Goal: Task Accomplishment & Management: Use online tool/utility

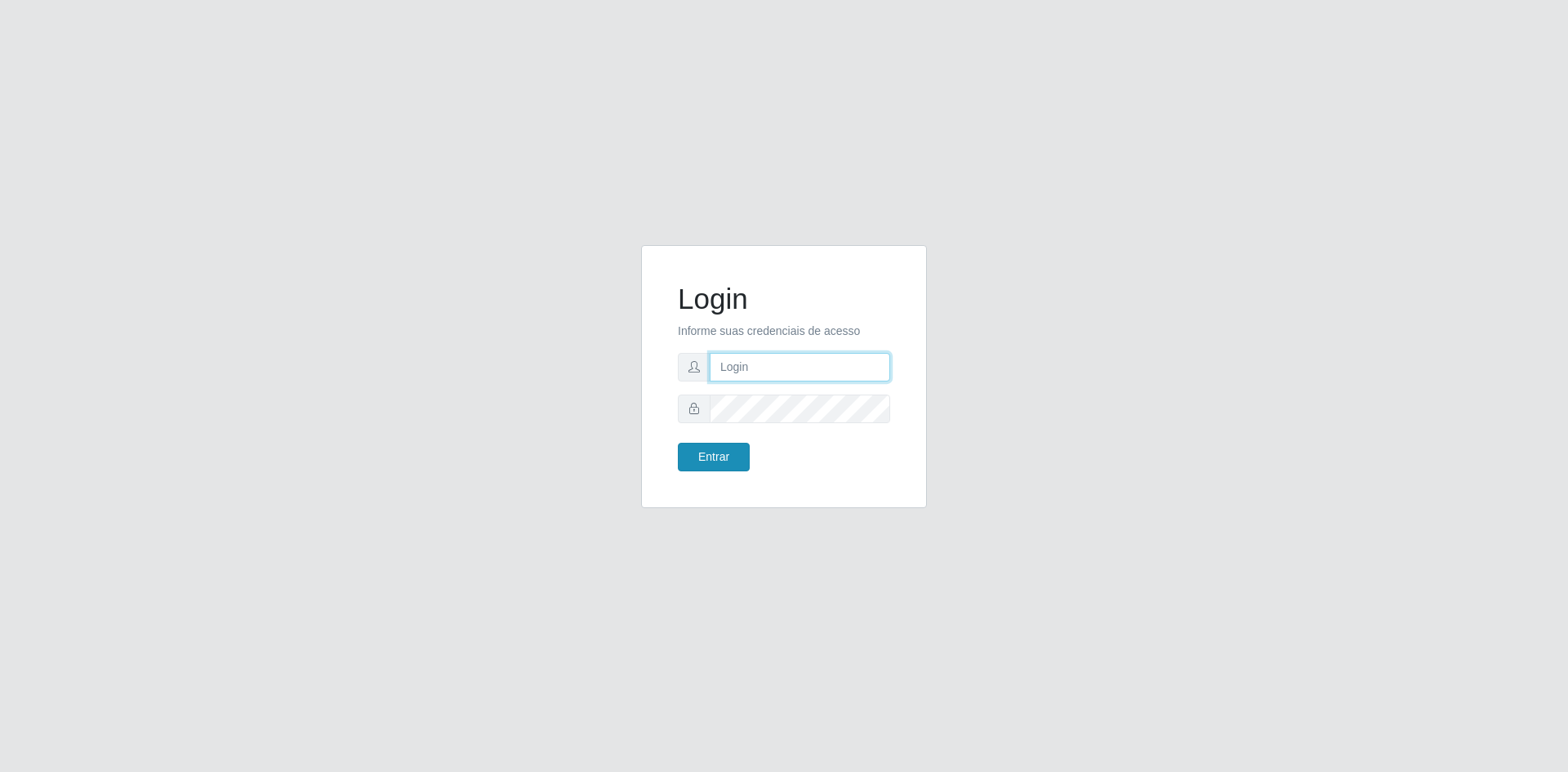
type input "[EMAIL_ADDRESS][DOMAIN_NAME]"
click at [713, 455] on button "Entrar" at bounding box center [714, 456] width 72 height 29
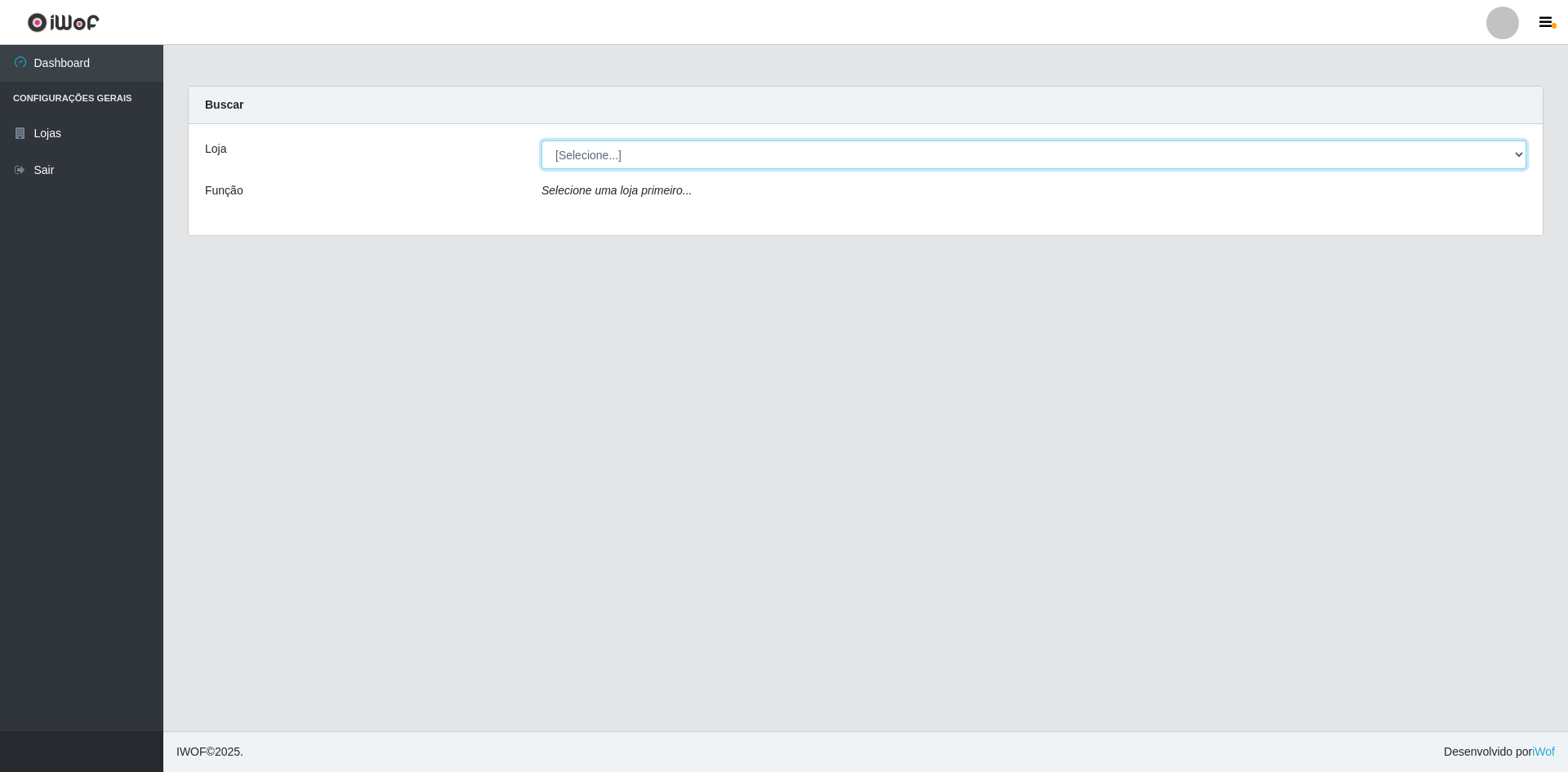
click at [558, 144] on select "[Selecione...] Hiper Queiroz - [GEOGRAPHIC_DATA] [GEOGRAPHIC_DATA] [GEOGRAPHIC_…" at bounding box center [1034, 155] width 985 height 29
select select "517"
click at [542, 141] on select "[Selecione...] Hiper Queiroz - [GEOGRAPHIC_DATA] [GEOGRAPHIC_DATA] [GEOGRAPHIC_…" at bounding box center [1034, 155] width 985 height 29
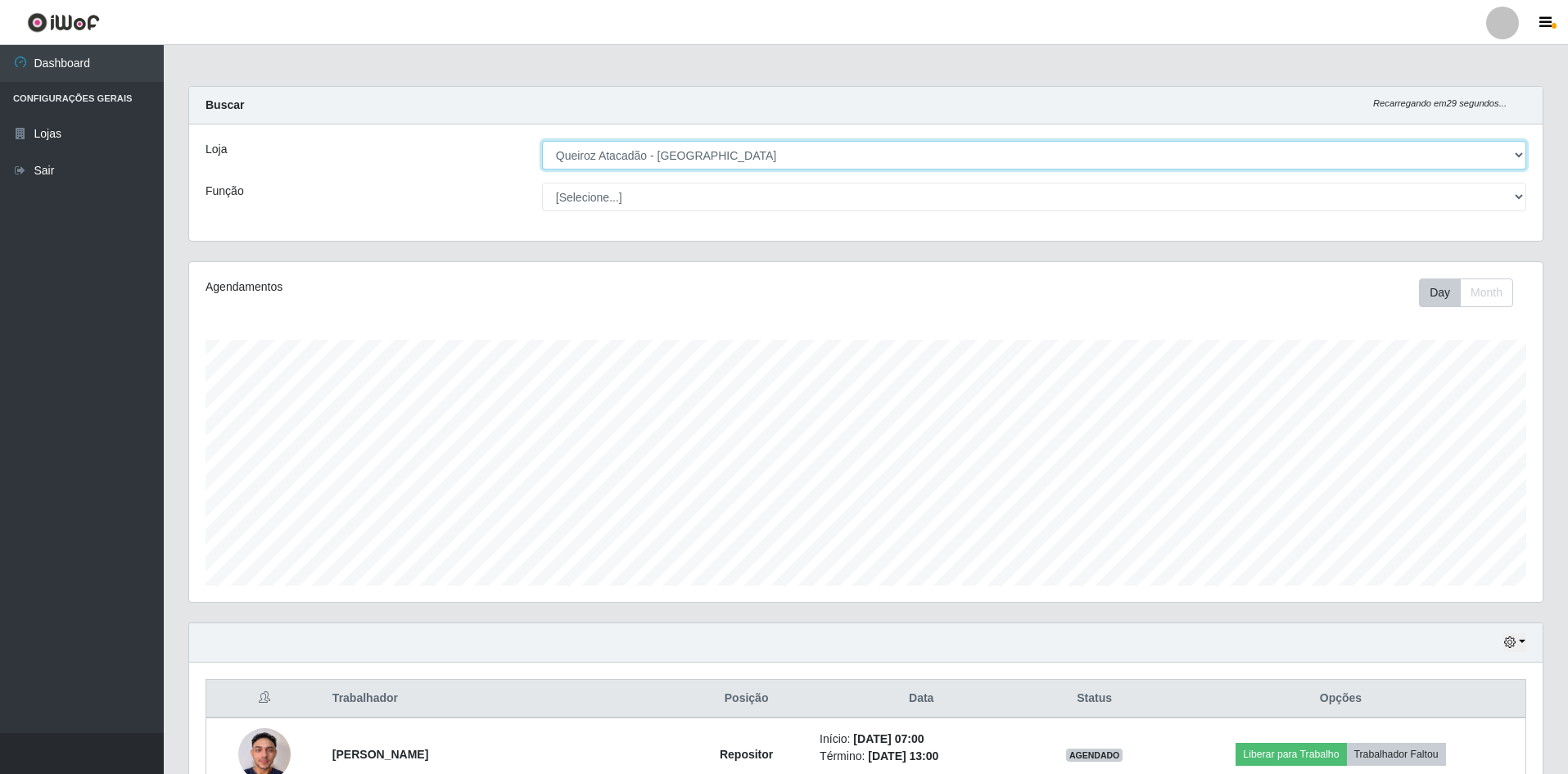
scroll to position [339, 1354]
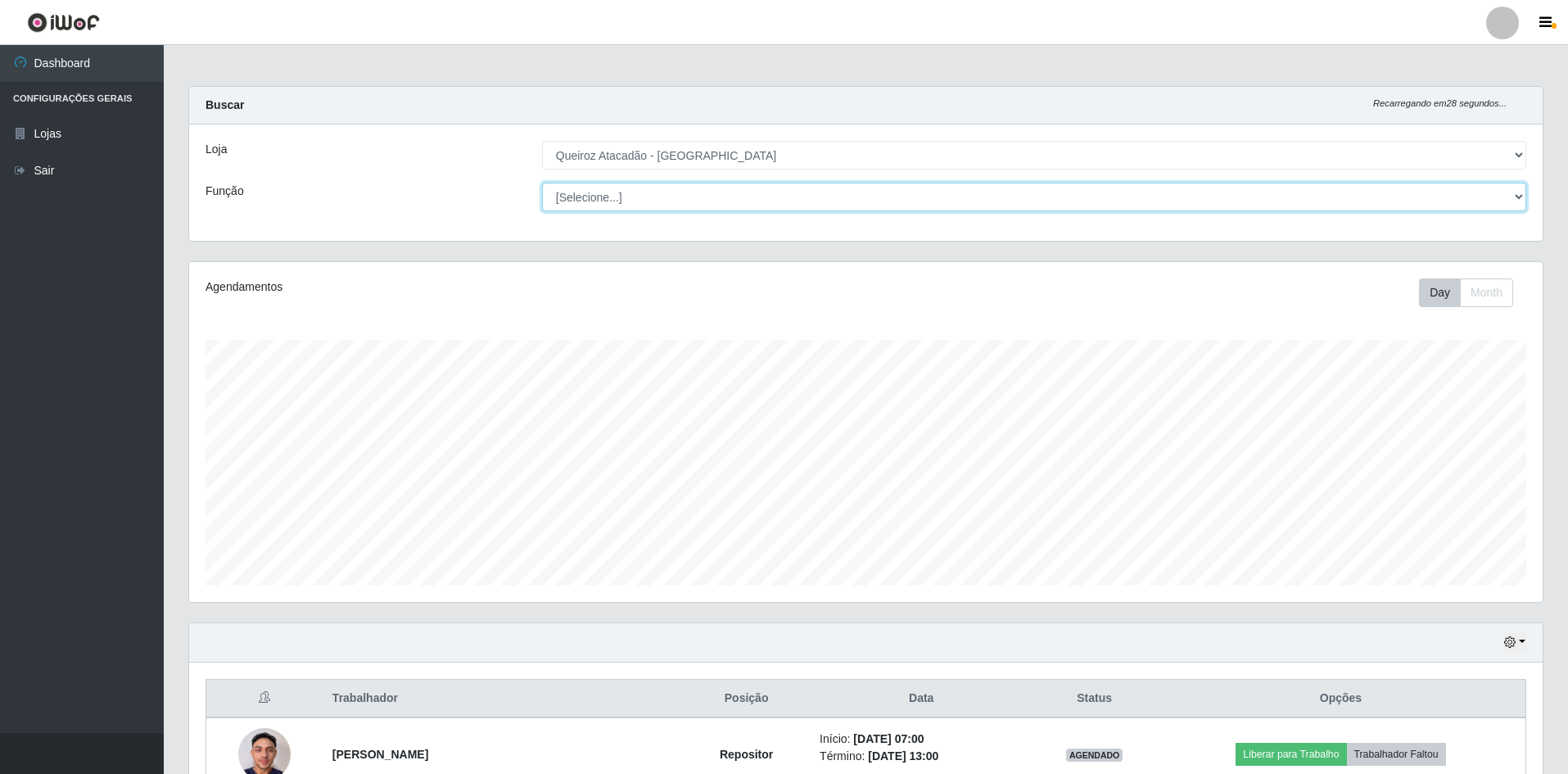
click at [606, 190] on select "[Selecione...] ASG ASG + ASG ++ Embalador Embalador + Embalador ++ Repositor Re…" at bounding box center [1034, 197] width 984 height 29
select select "1"
click at [542, 182] on select "[Selecione...] ASG ASG + ASG ++ Embalador Embalador + Embalador ++ Repositor Re…" at bounding box center [1034, 197] width 984 height 29
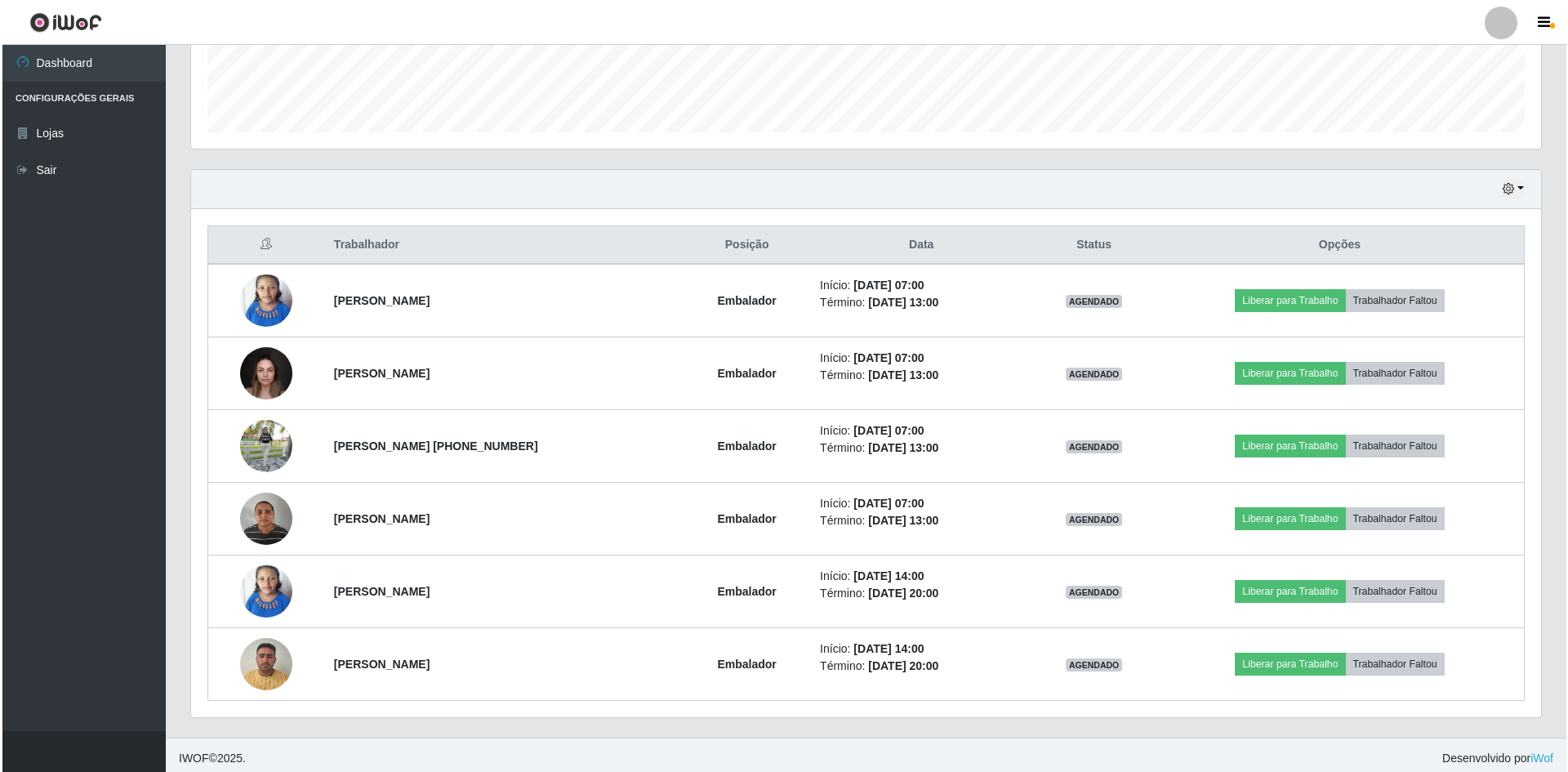
scroll to position [458, 0]
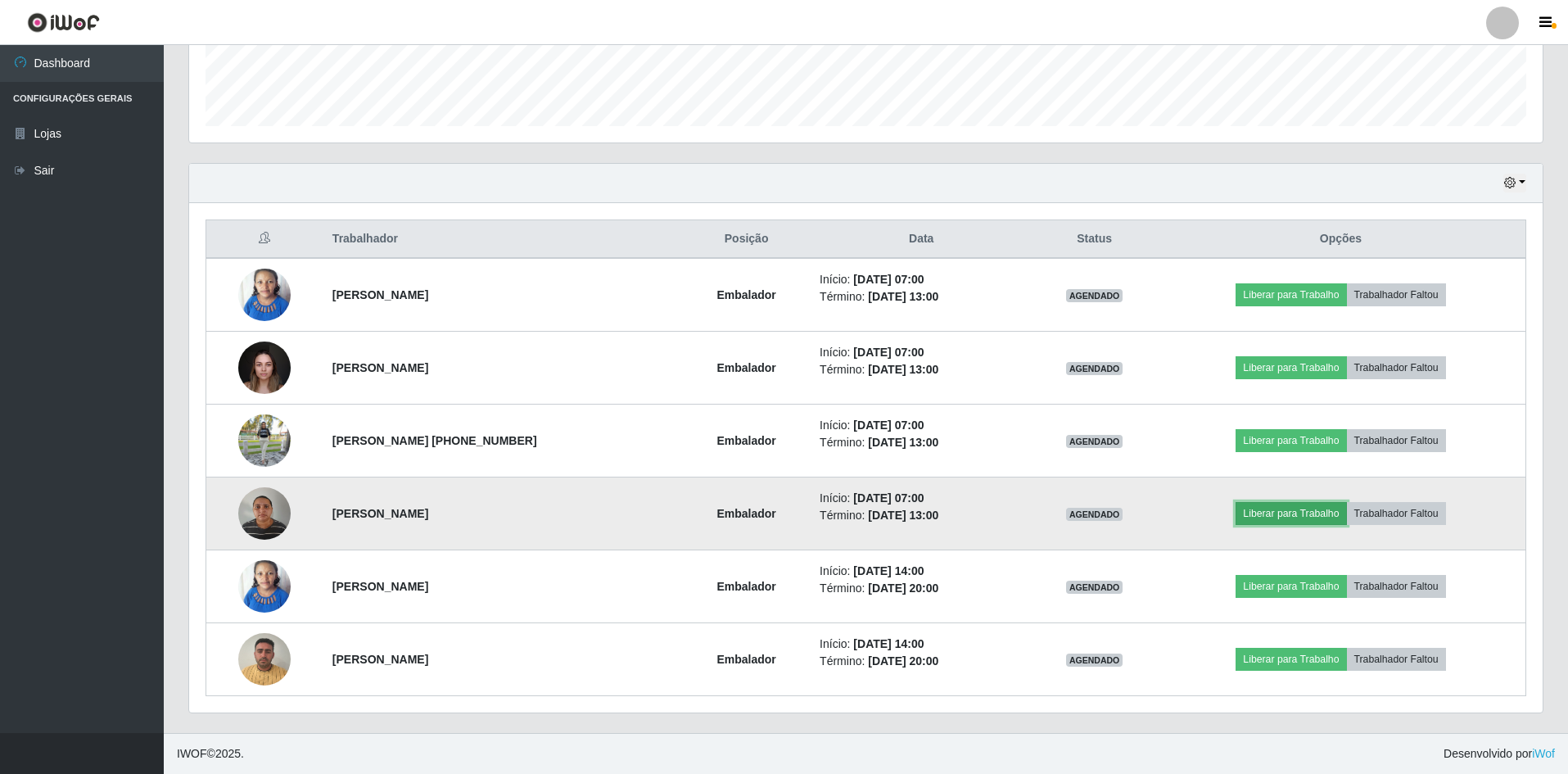
click at [1333, 514] on button "Liberar para Trabalho" at bounding box center [1290, 513] width 110 height 23
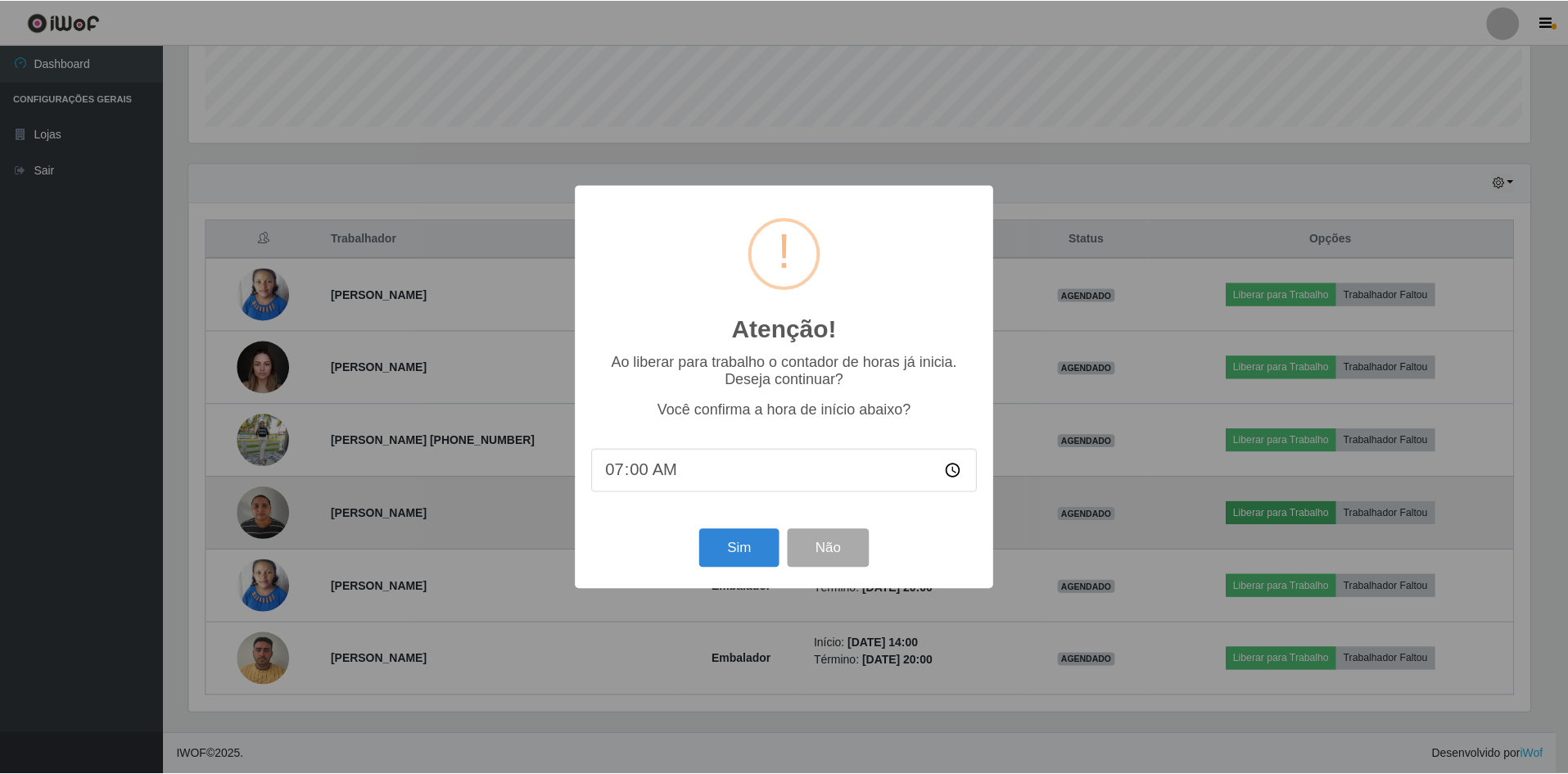
scroll to position [339, 1346]
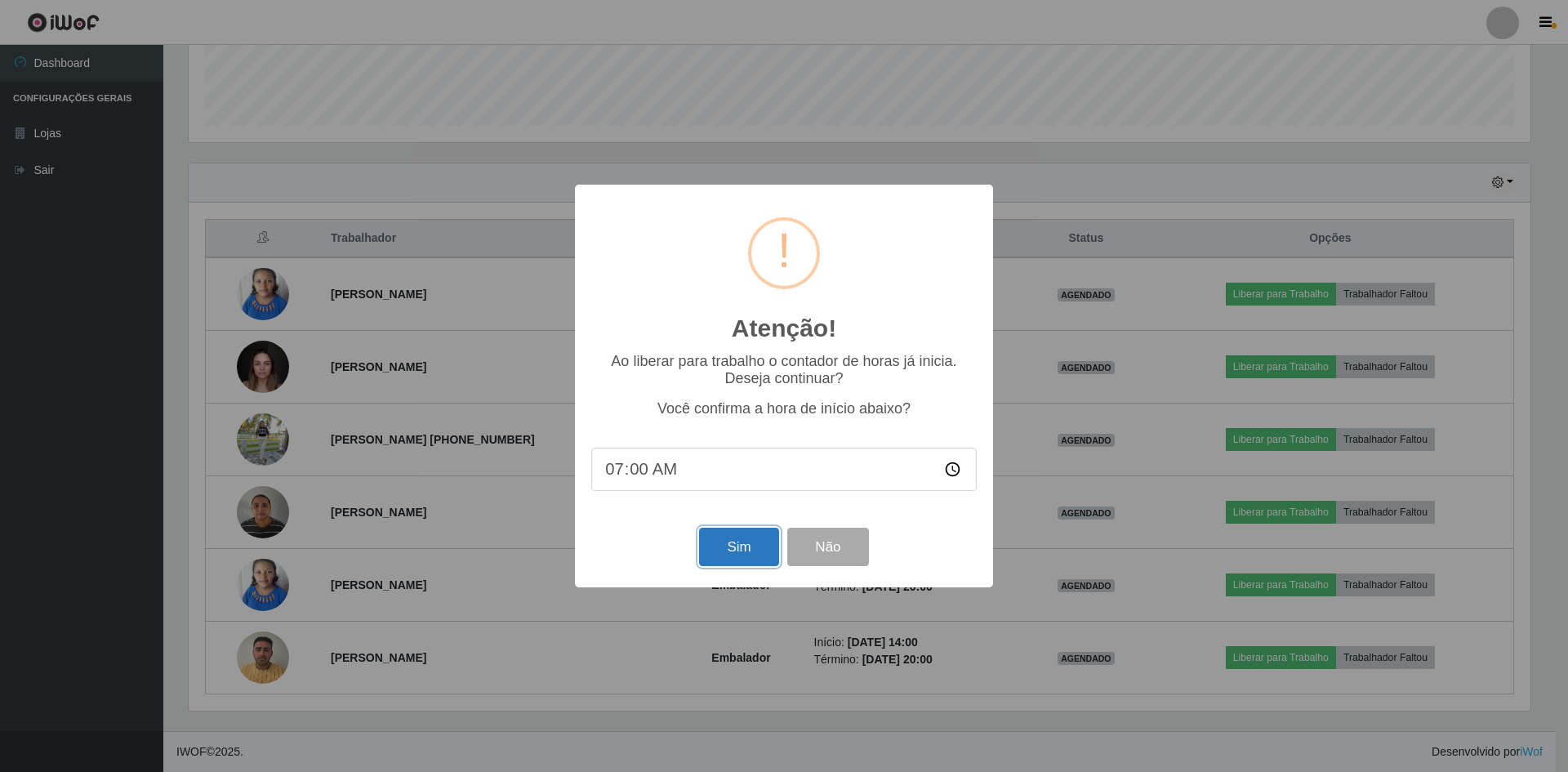
click at [740, 552] on button "Sim" at bounding box center [739, 547] width 79 height 39
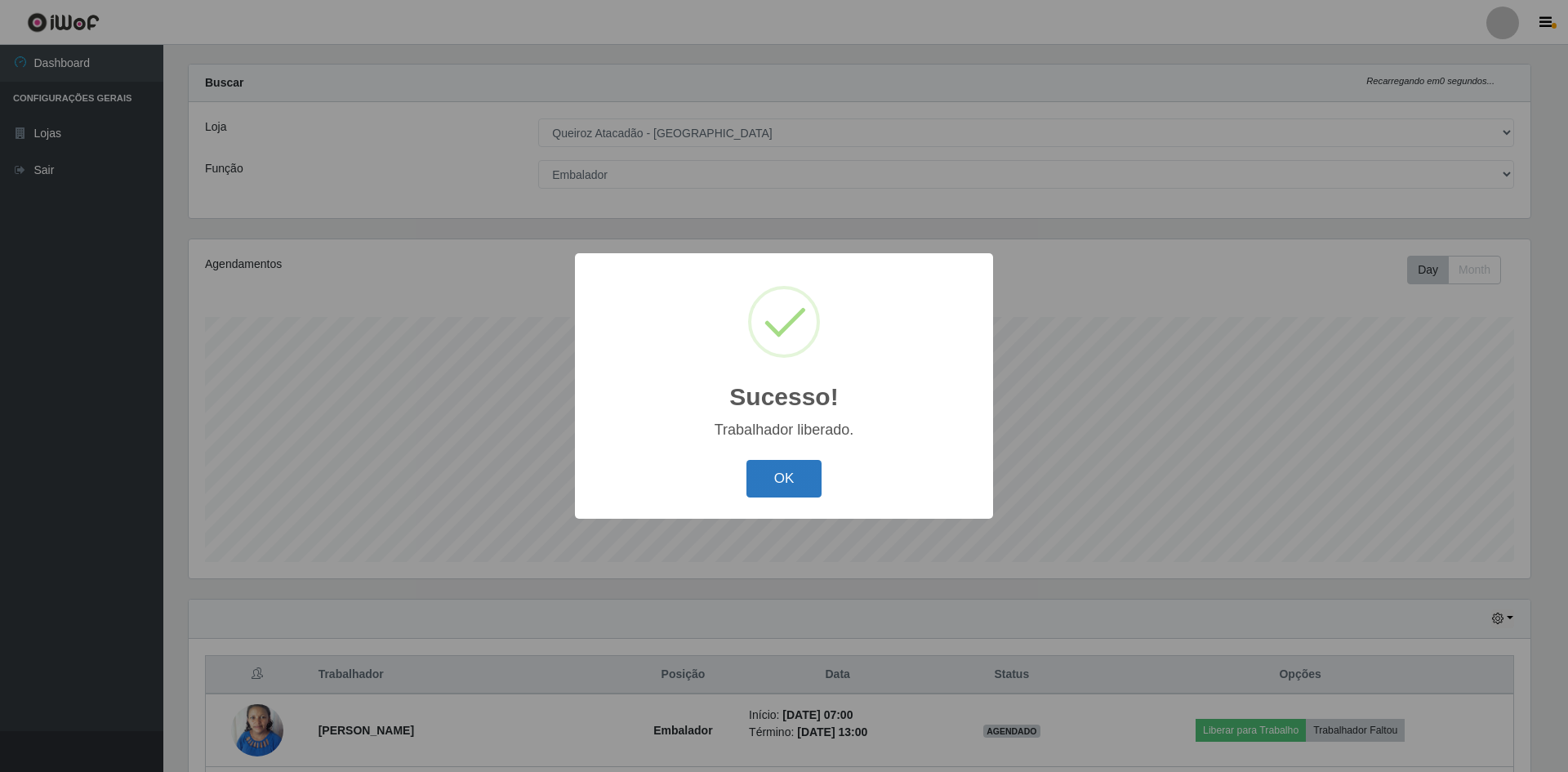
click at [777, 480] on button "OK" at bounding box center [784, 479] width 76 height 39
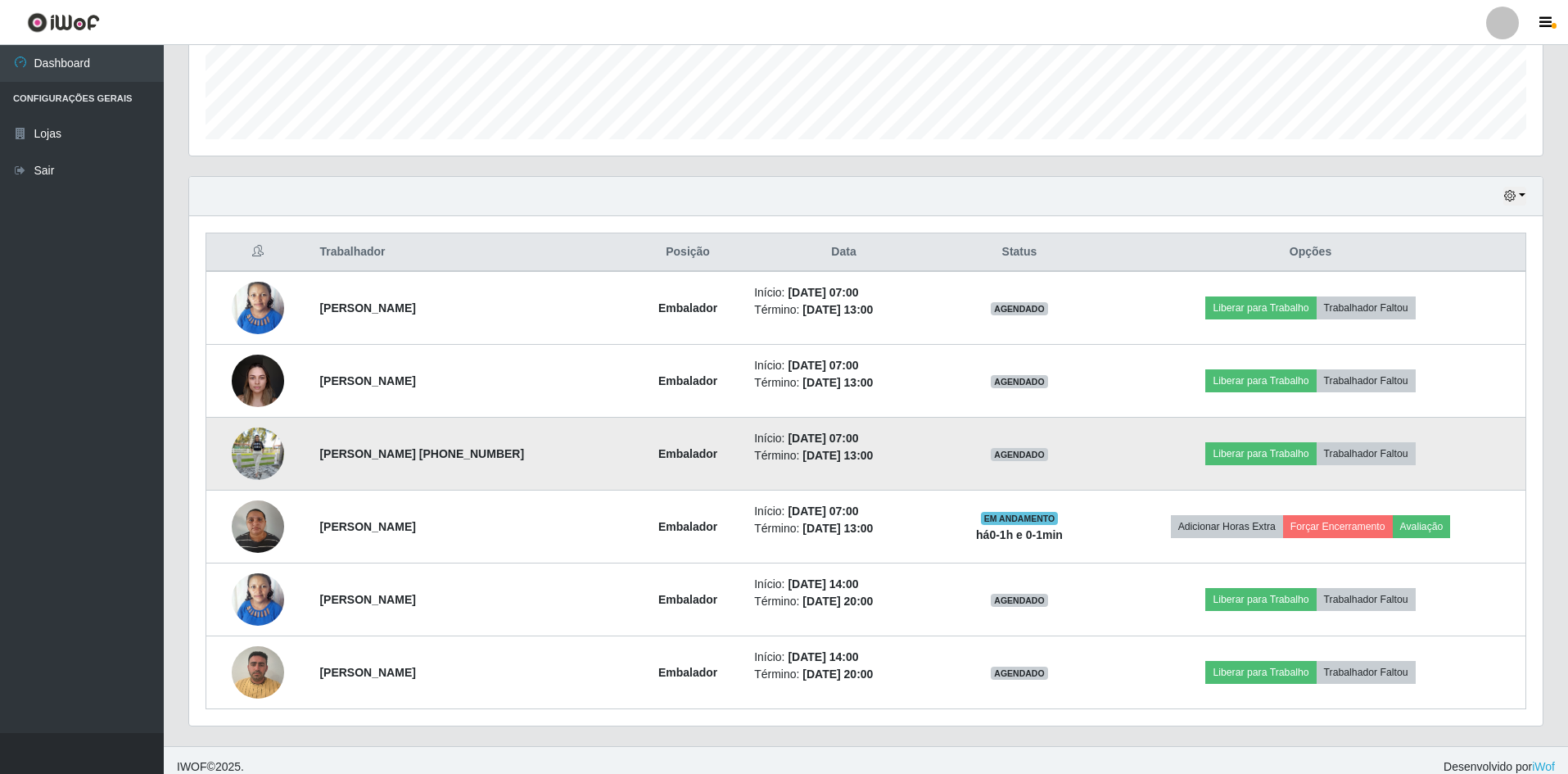
scroll to position [459, 0]
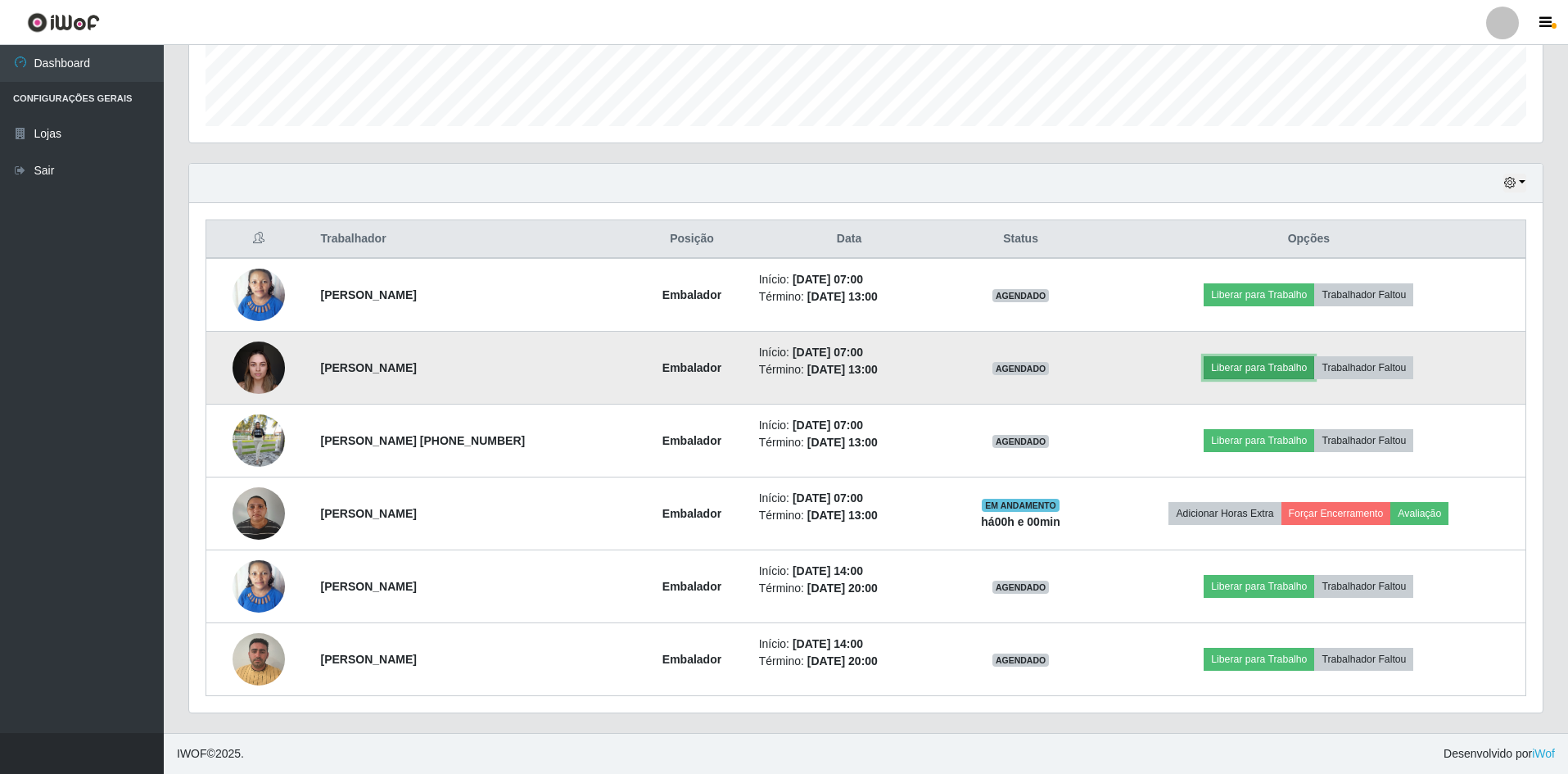
click at [1287, 371] on button "Liberar para Trabalho" at bounding box center [1258, 368] width 110 height 23
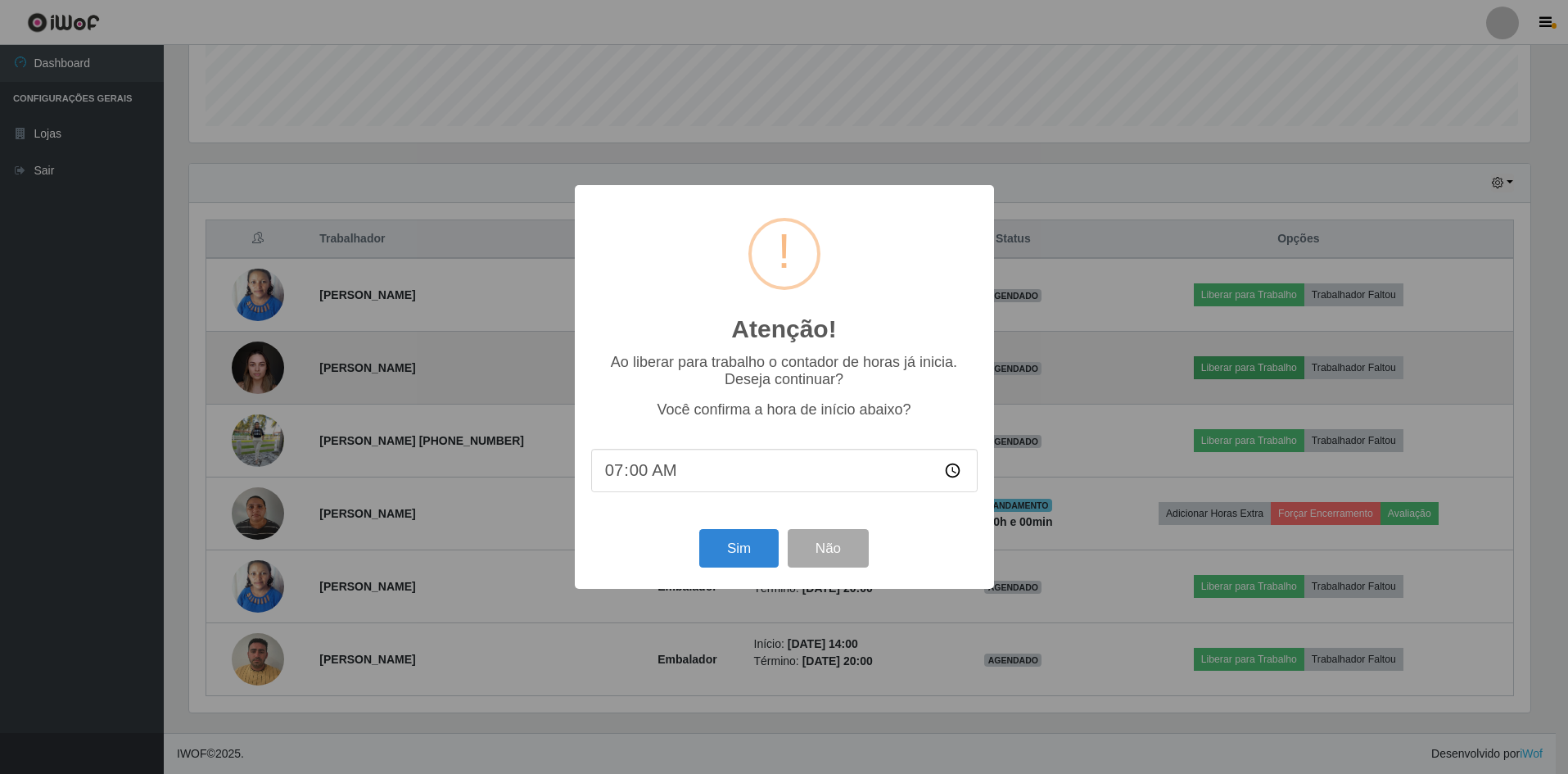
scroll to position [339, 1346]
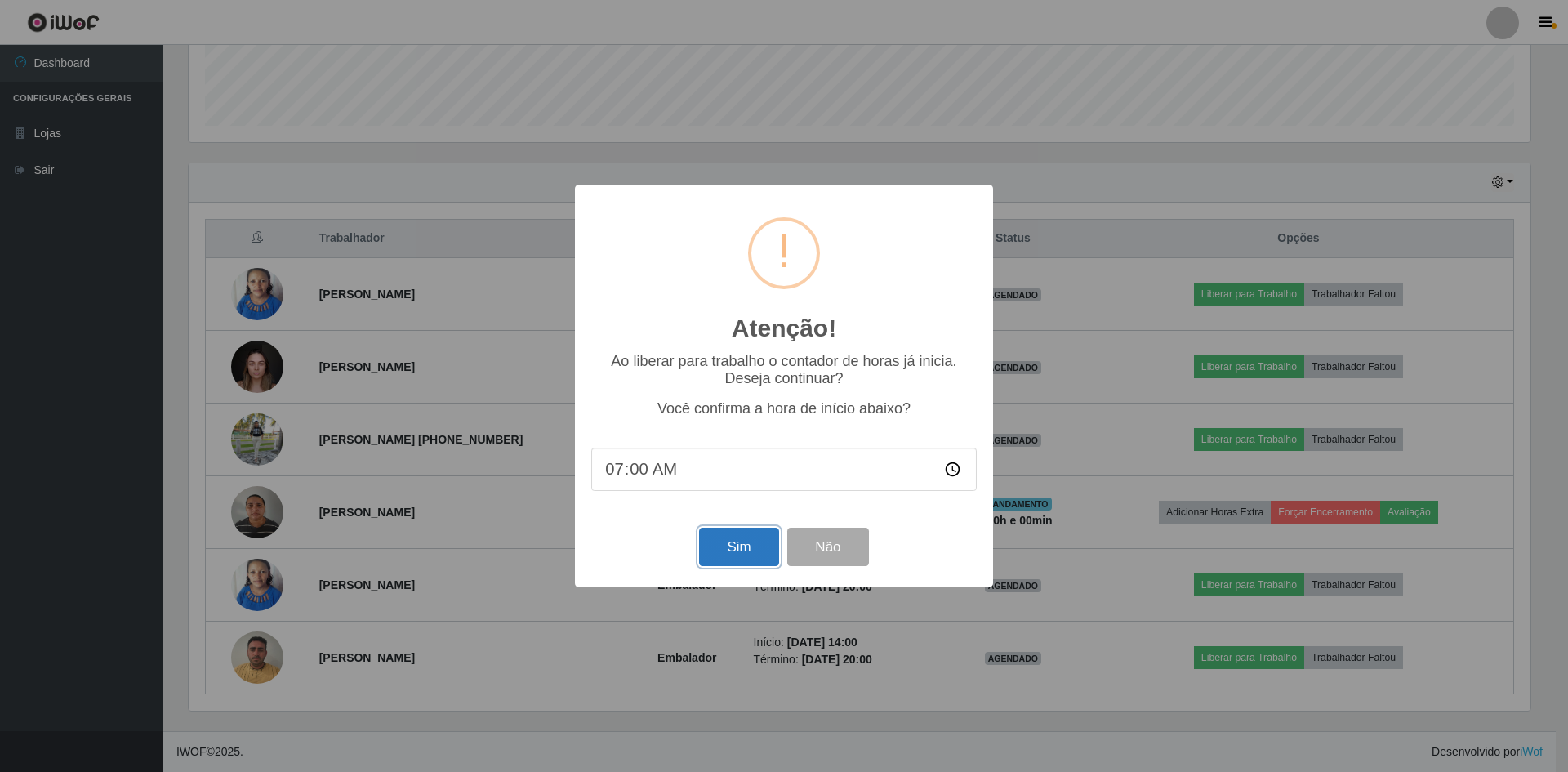
click at [748, 553] on button "Sim" at bounding box center [739, 547] width 79 height 39
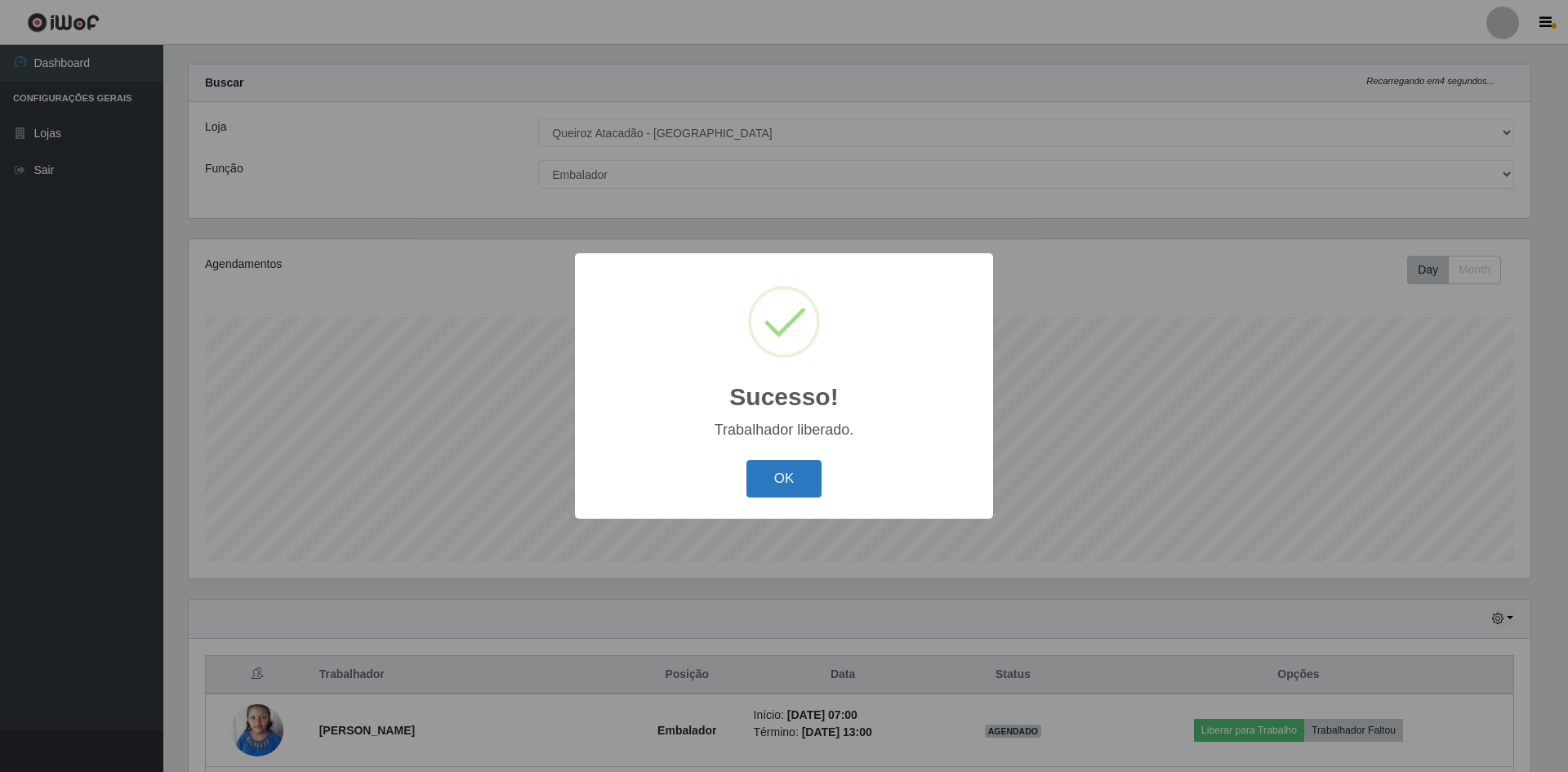
click at [807, 483] on button "OK" at bounding box center [784, 479] width 76 height 39
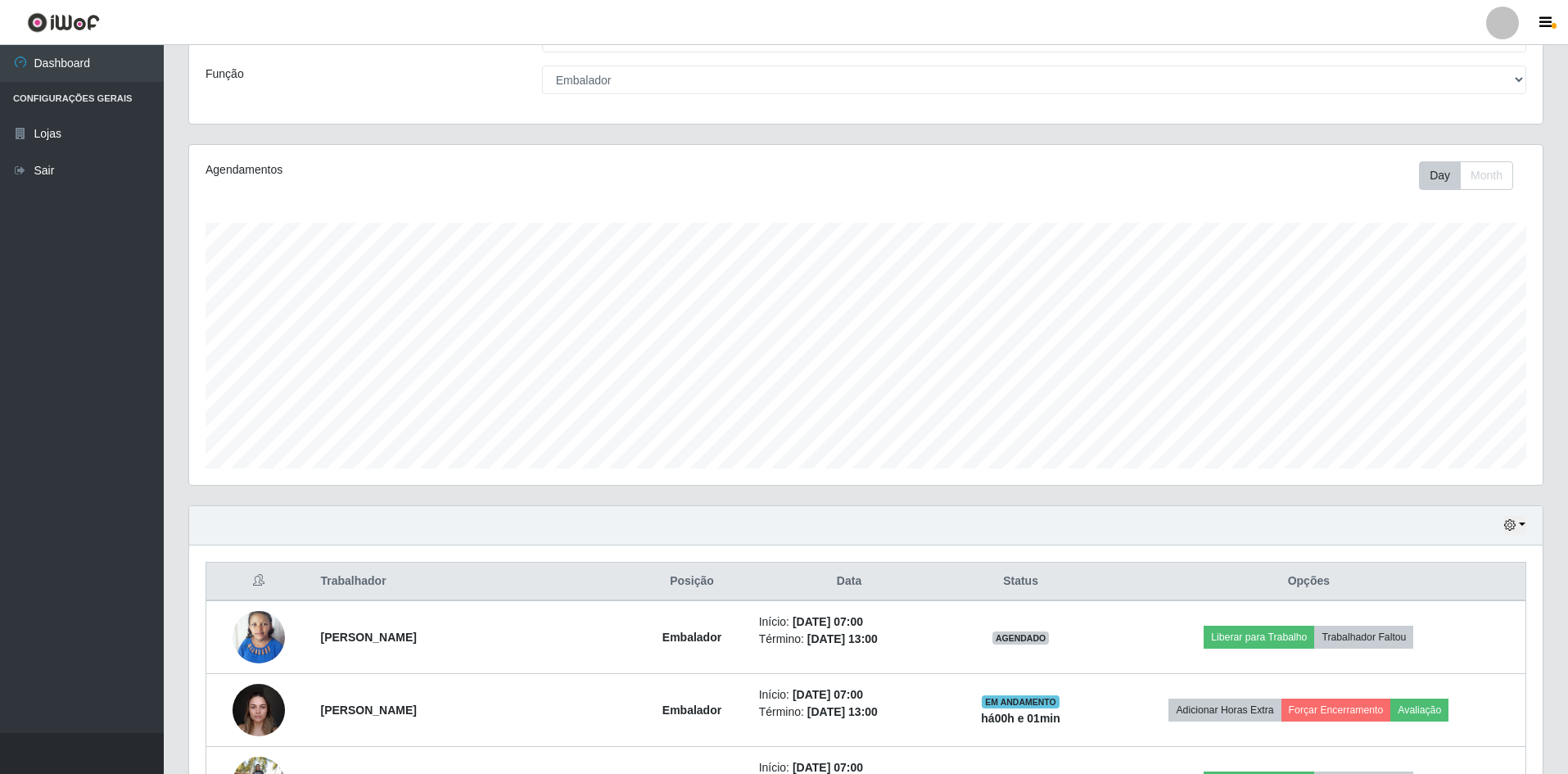
scroll to position [0, 0]
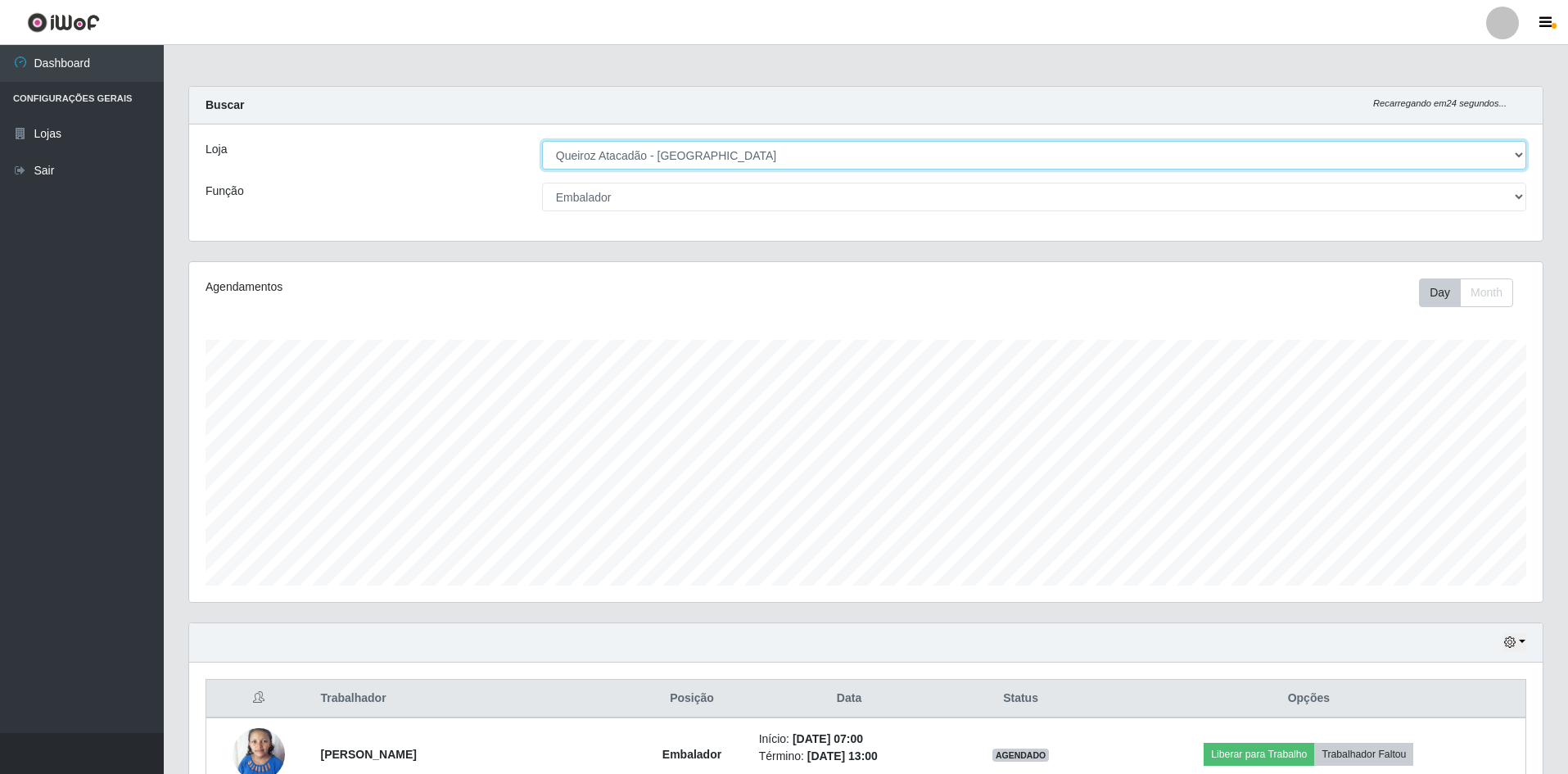
click at [1040, 153] on select "[Selecione...] Hiper Queiroz - [GEOGRAPHIC_DATA] [GEOGRAPHIC_DATA] [GEOGRAPHIC_…" at bounding box center [1034, 155] width 984 height 29
select select "516"
click at [542, 141] on select "[Selecione...] Hiper Queiroz - [GEOGRAPHIC_DATA] [GEOGRAPHIC_DATA] [GEOGRAPHIC_…" at bounding box center [1034, 155] width 984 height 29
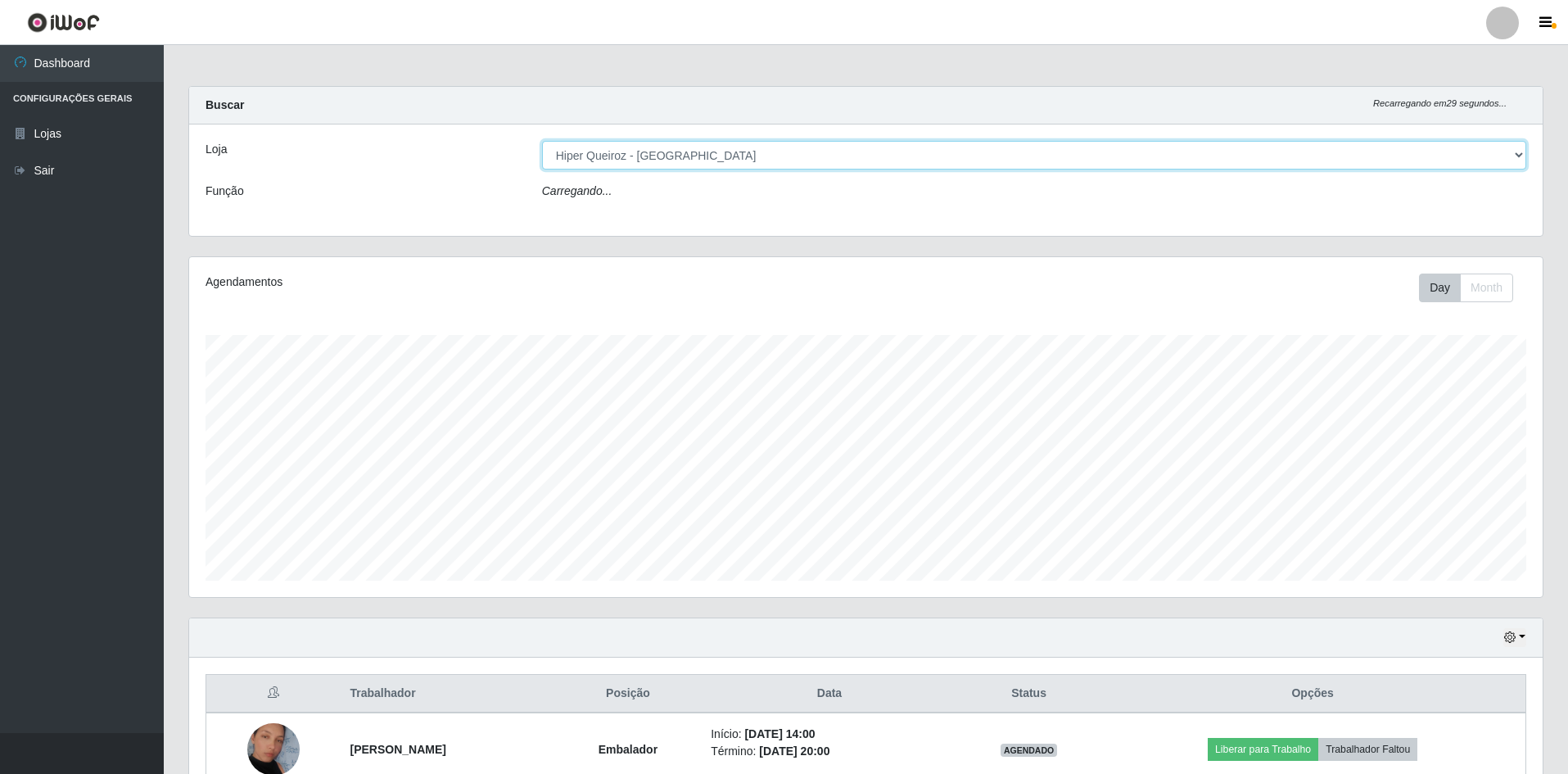
select select "1"
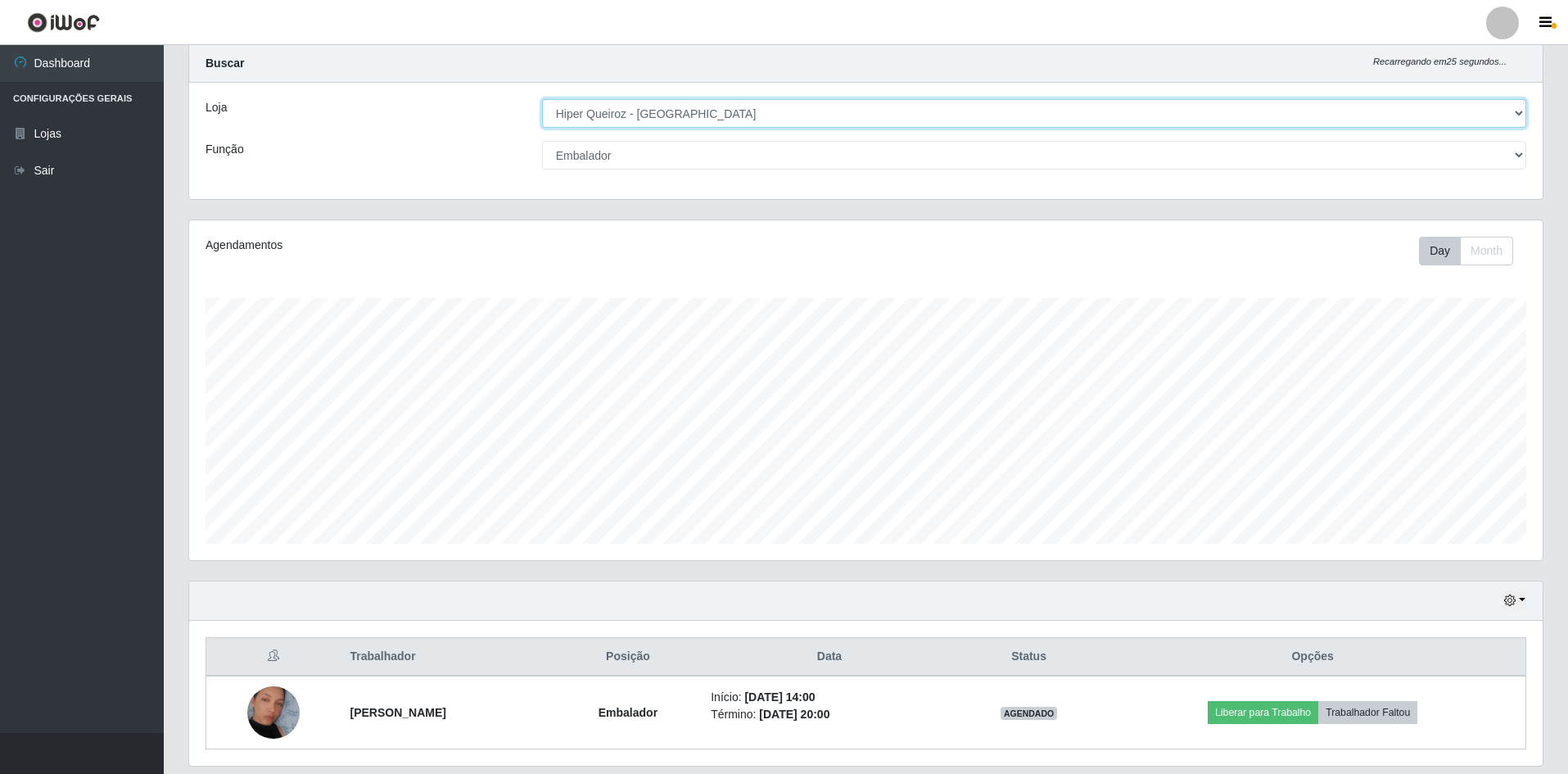
scroll to position [13, 0]
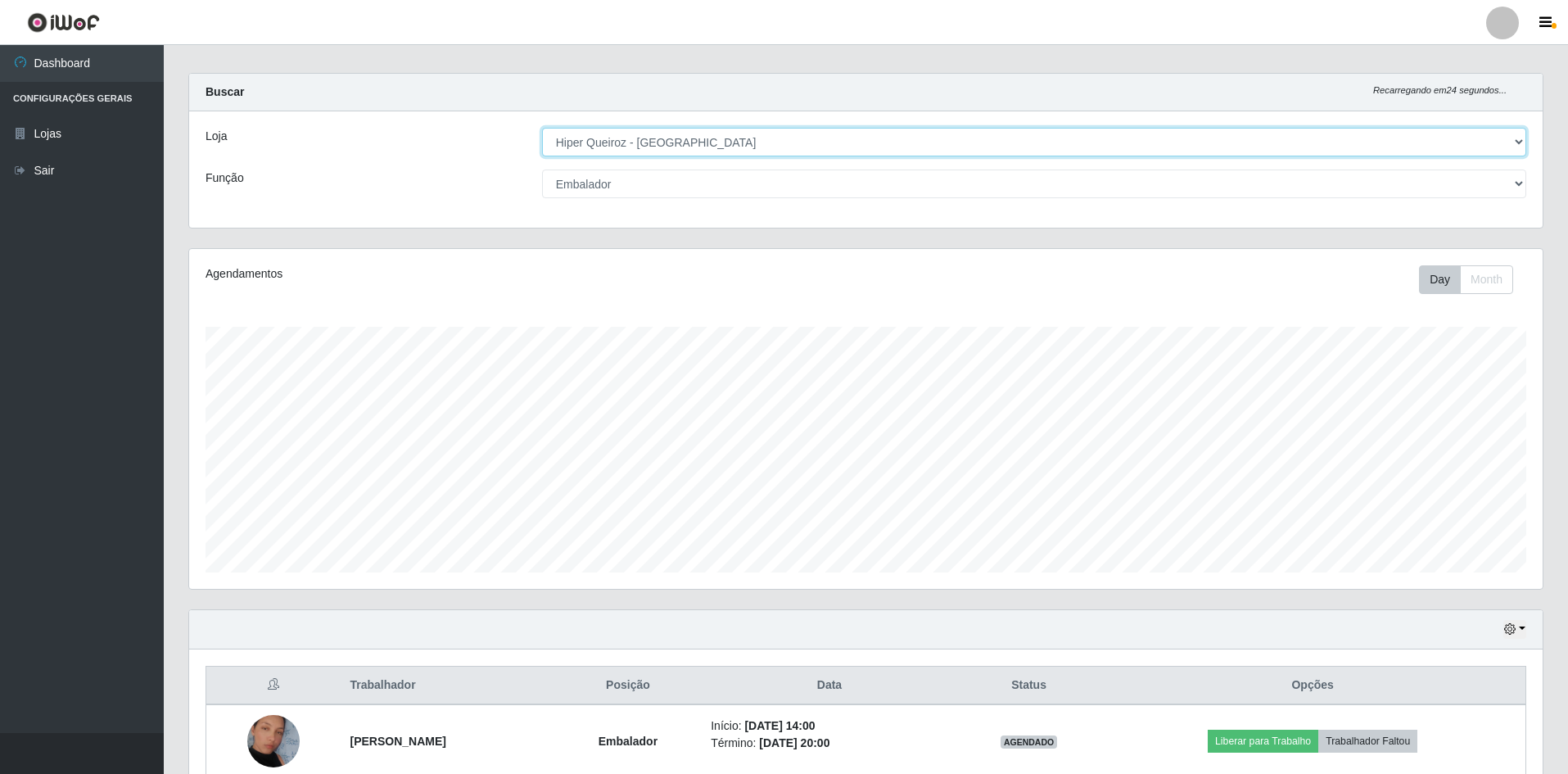
click at [910, 139] on select "[Selecione...] Hiper Queiroz - [GEOGRAPHIC_DATA] [GEOGRAPHIC_DATA] [GEOGRAPHIC_…" at bounding box center [1034, 142] width 984 height 29
select select "517"
click at [542, 128] on select "[Selecione...] Hiper Queiroz - [GEOGRAPHIC_DATA] [GEOGRAPHIC_DATA] [GEOGRAPHIC_…" at bounding box center [1034, 142] width 984 height 29
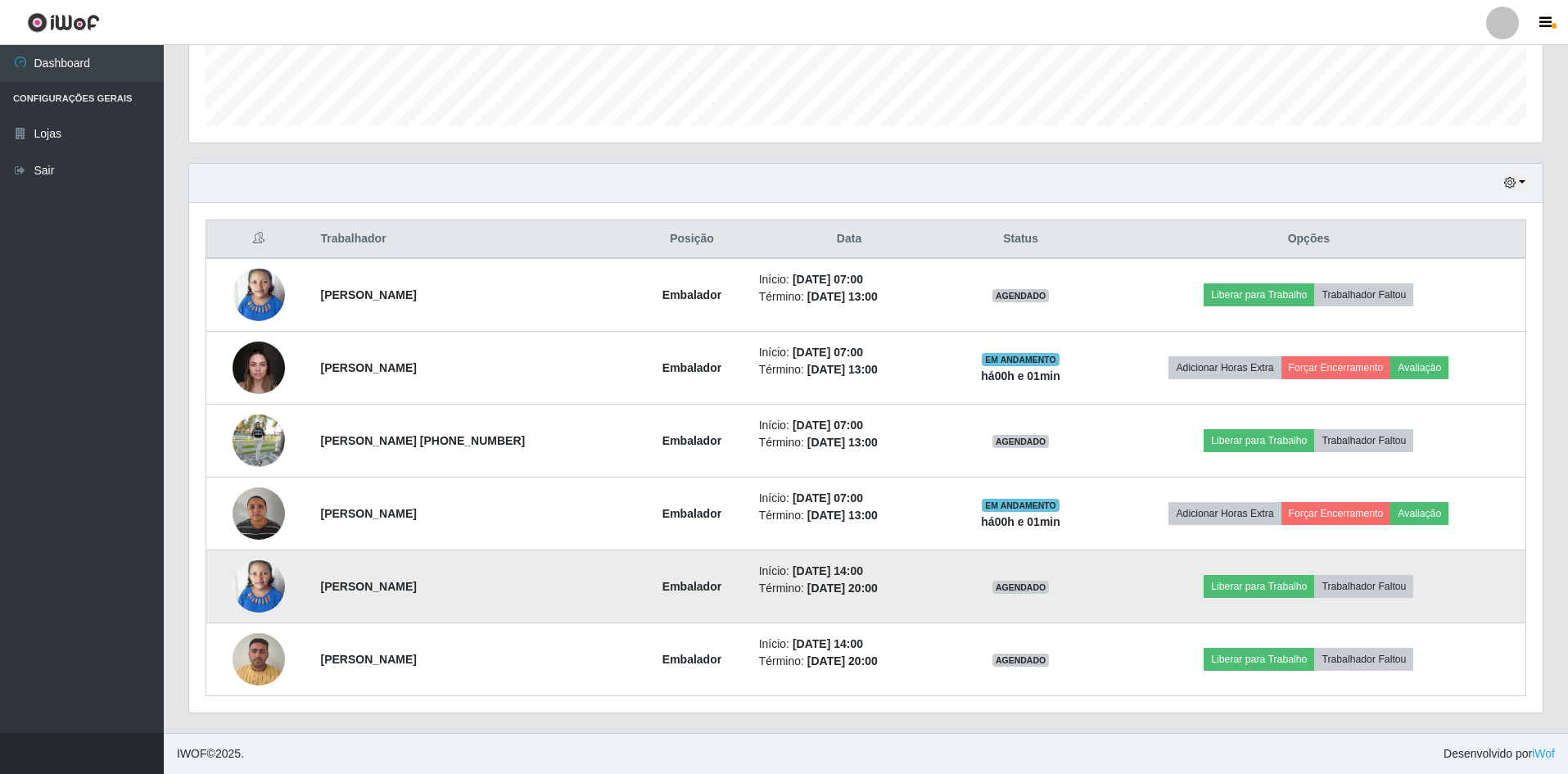
scroll to position [0, 0]
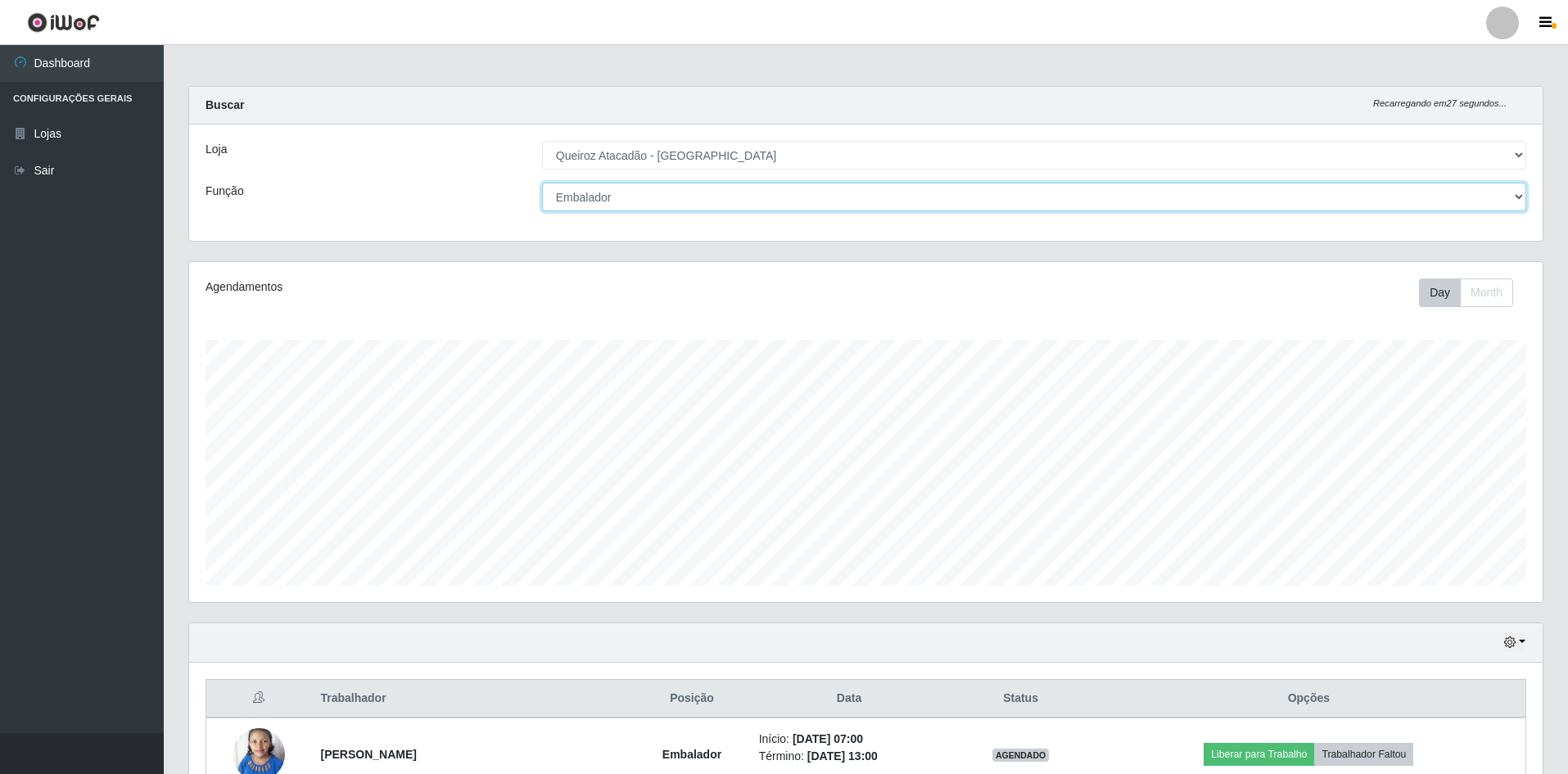
click at [764, 199] on select "[Selecione...] ASG ASG + ASG ++ Embalador Embalador + Embalador ++ Repositor Re…" at bounding box center [1034, 197] width 984 height 29
select select "24"
click at [542, 182] on select "[Selecione...] ASG ASG + ASG ++ Embalador Embalador + Embalador ++ Repositor Re…" at bounding box center [1034, 197] width 984 height 29
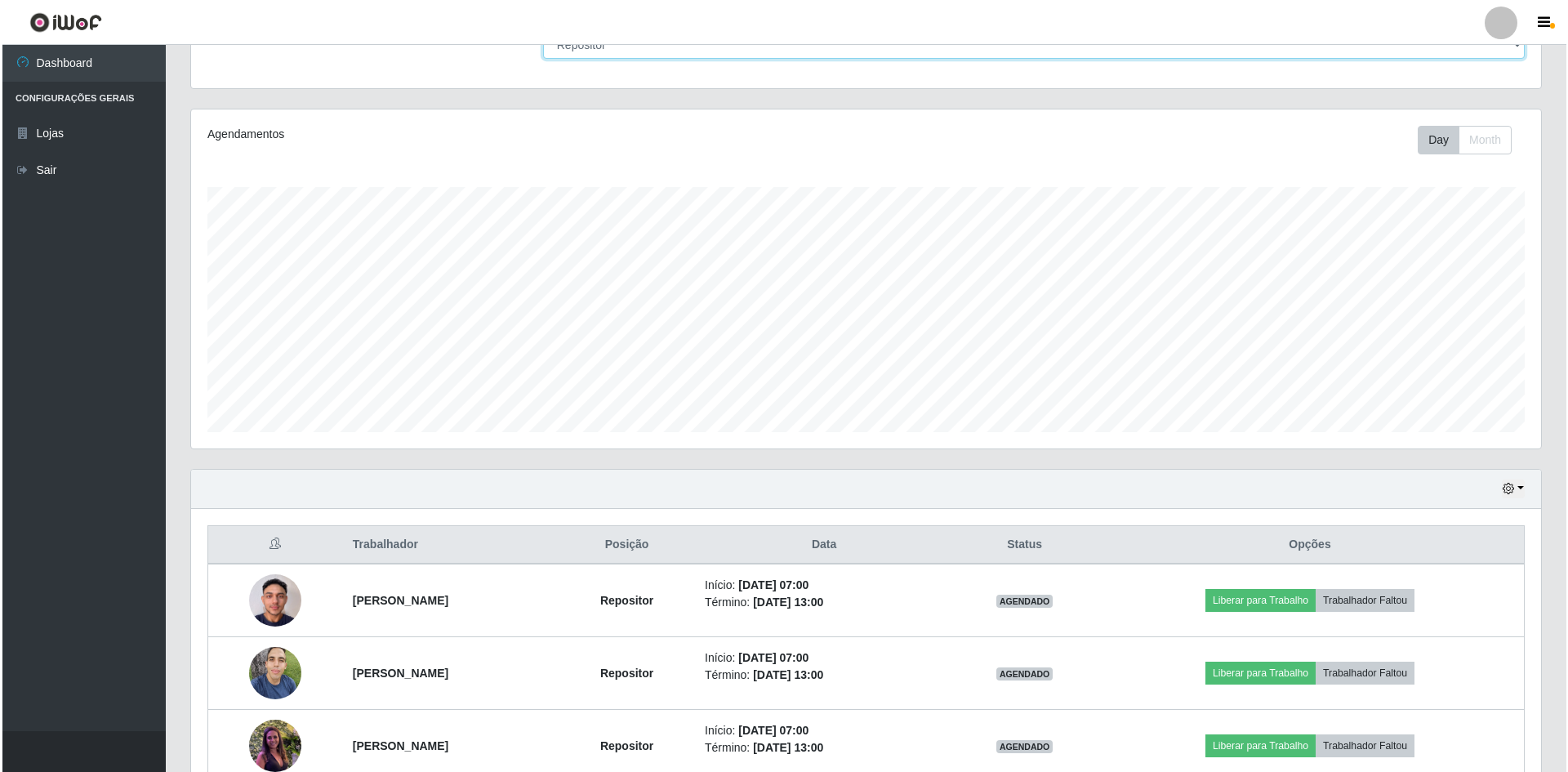
scroll to position [240, 0]
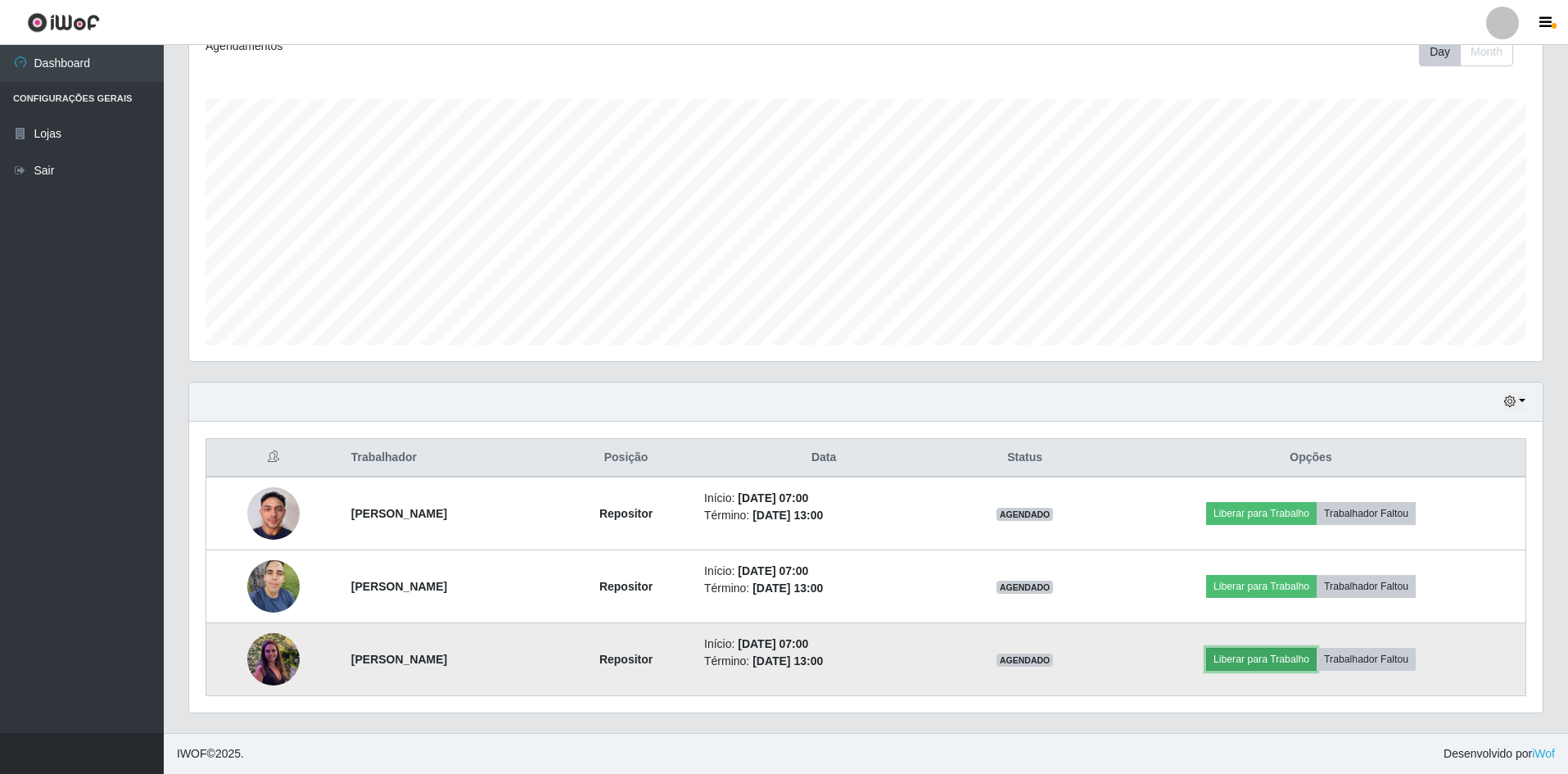
click at [1281, 657] on button "Liberar para Trabalho" at bounding box center [1261, 659] width 110 height 23
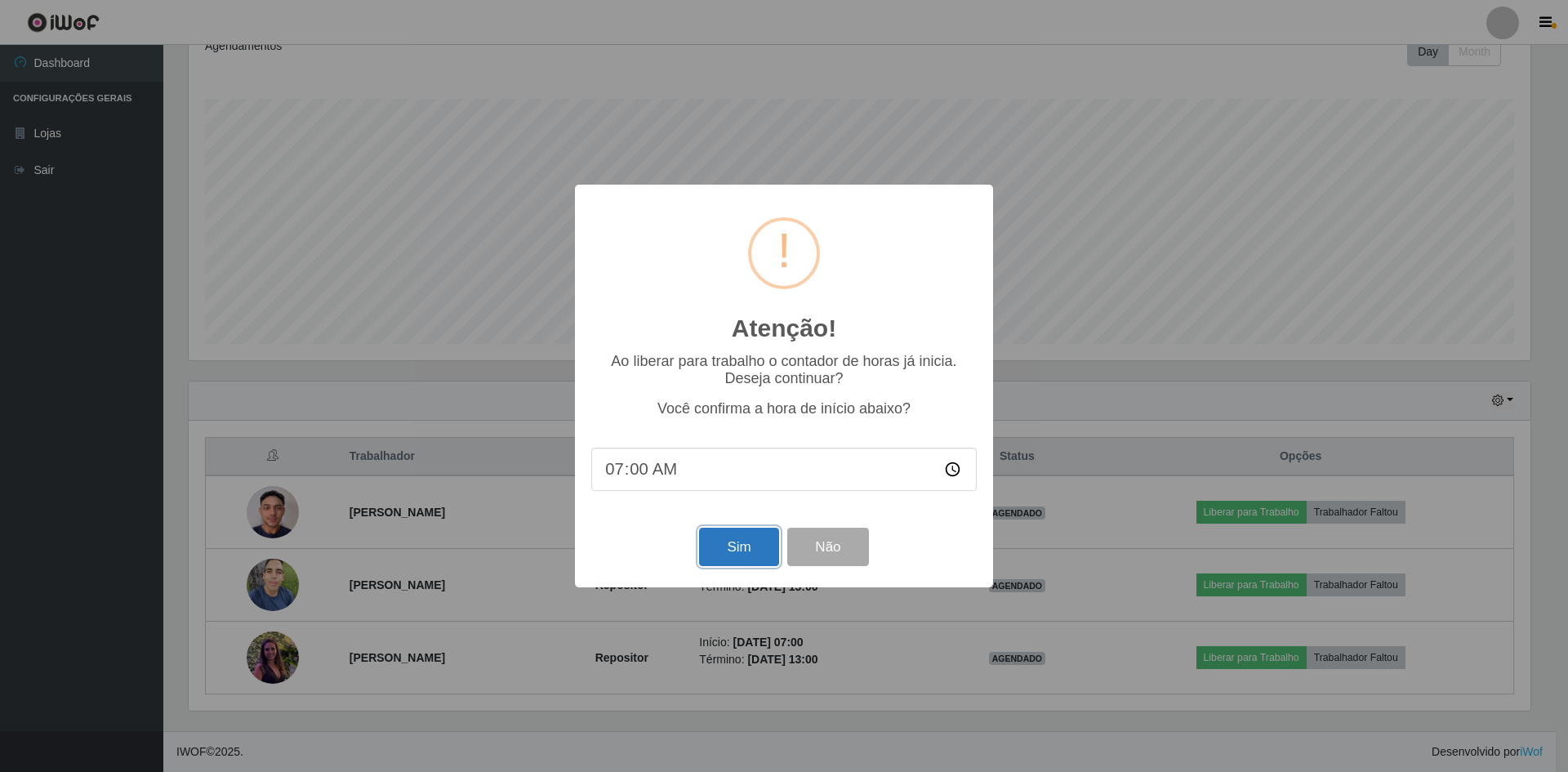
click at [736, 543] on button "Sim" at bounding box center [739, 547] width 79 height 39
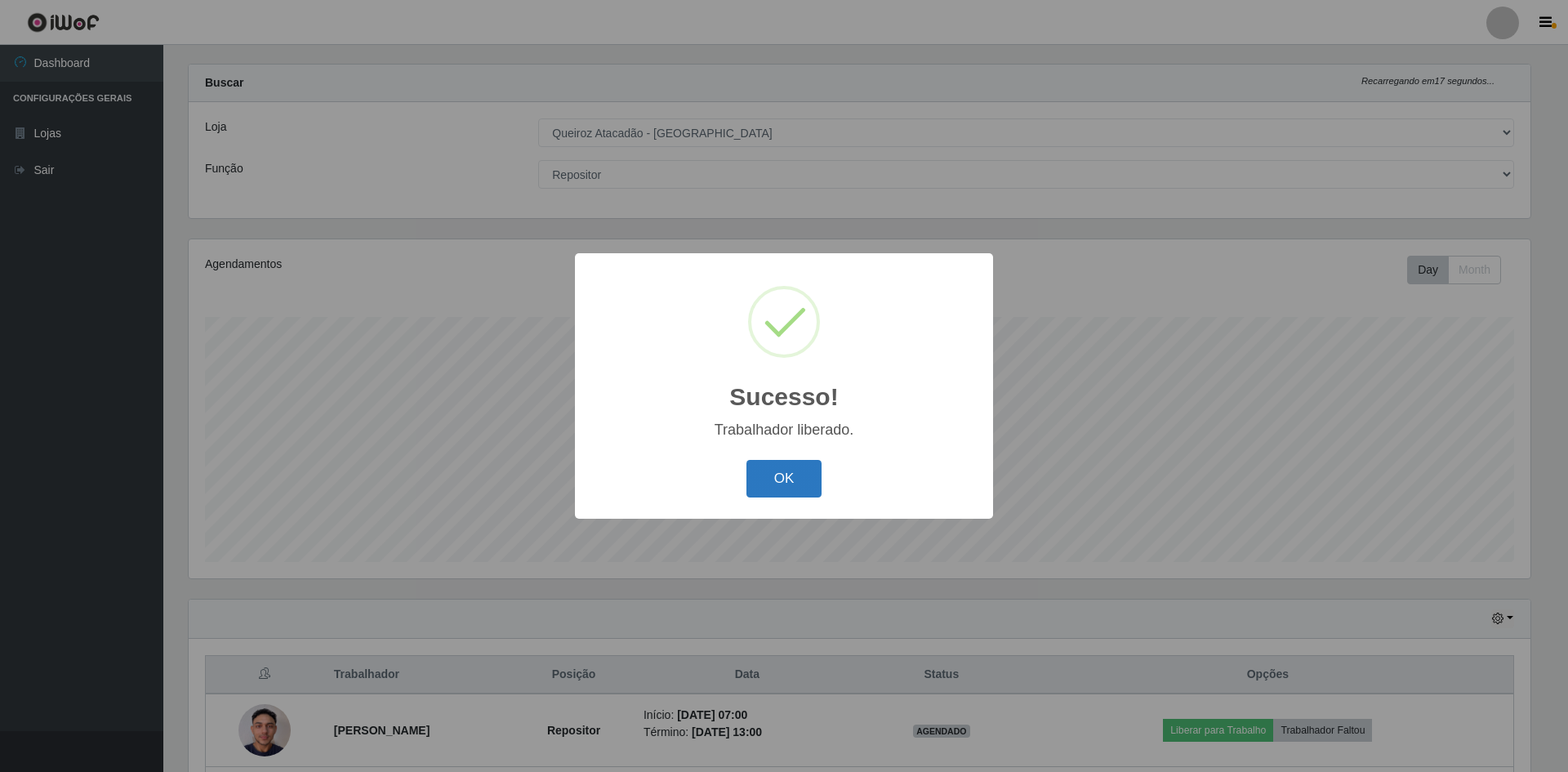
click at [783, 491] on button "OK" at bounding box center [784, 479] width 76 height 39
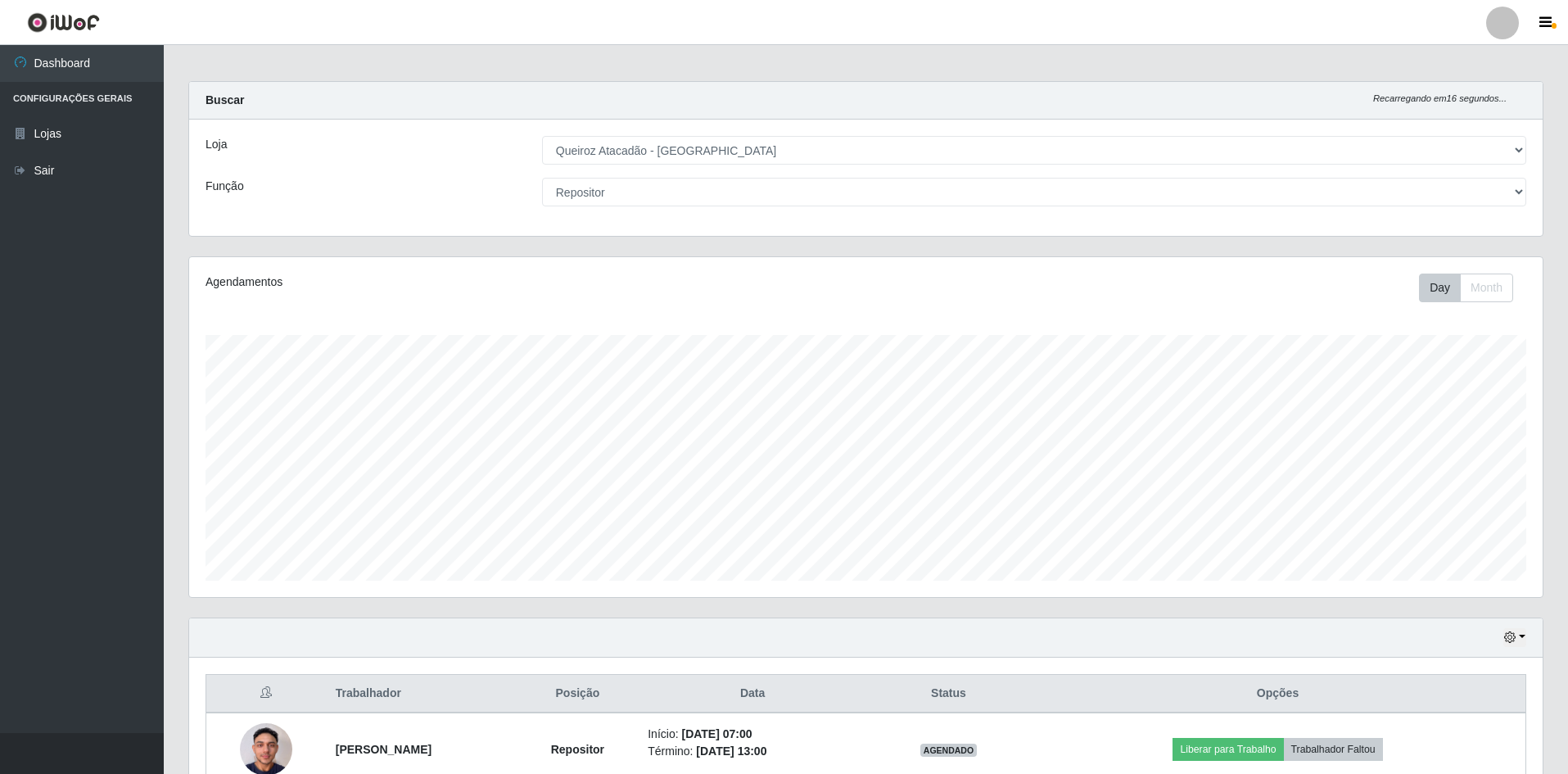
scroll to position [0, 0]
